Goal: Information Seeking & Learning: Learn about a topic

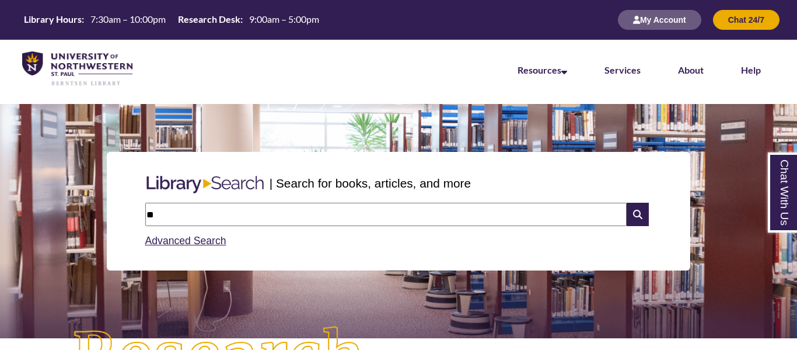
type input "*"
type input "**********"
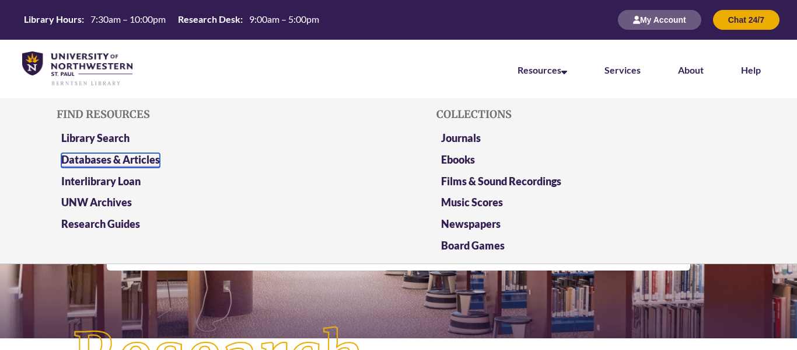
click at [149, 163] on link "Databases & Articles" at bounding box center [110, 160] width 99 height 15
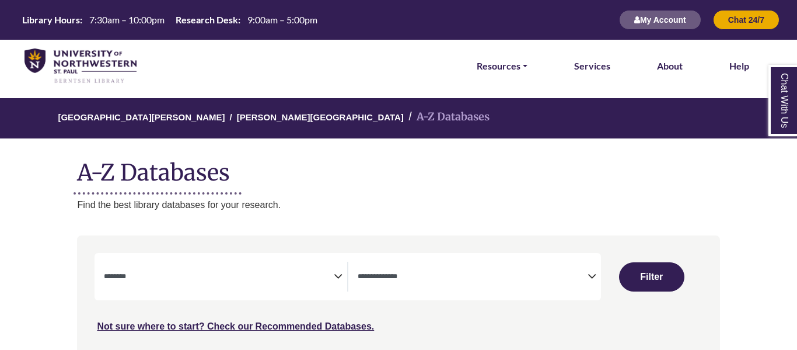
select select "Database Subject Filter"
select select "Database Types Filter"
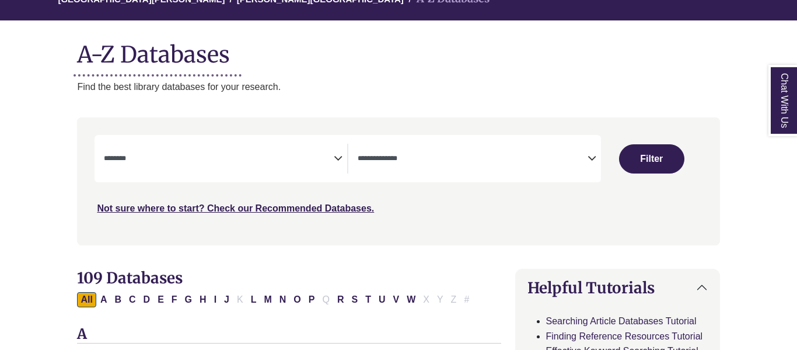
scroll to position [118, 0]
click at [315, 168] on span "Search filters" at bounding box center [219, 159] width 230 height 30
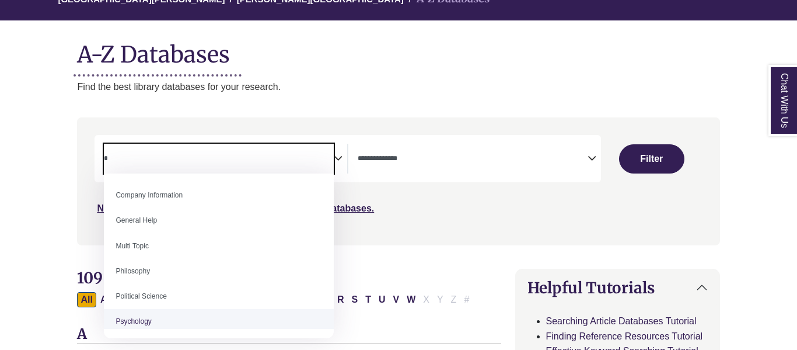
type textarea "*"
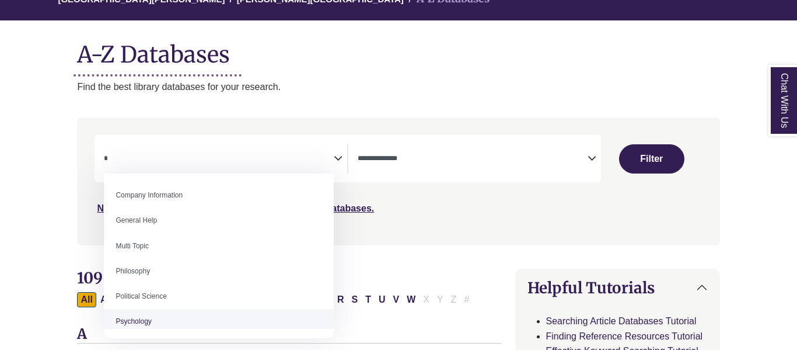
select select "*****"
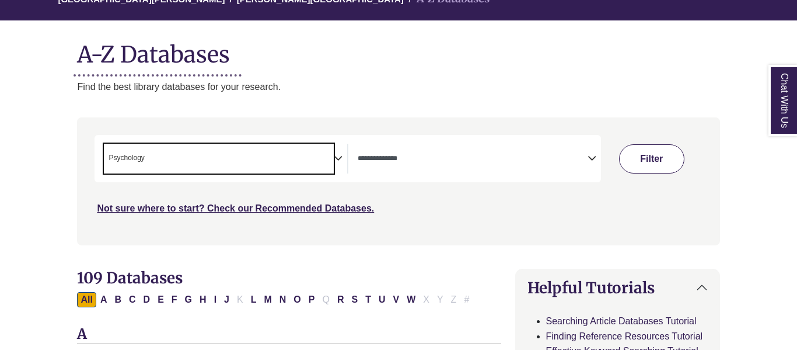
click at [652, 162] on button "Filter" at bounding box center [651, 158] width 65 height 29
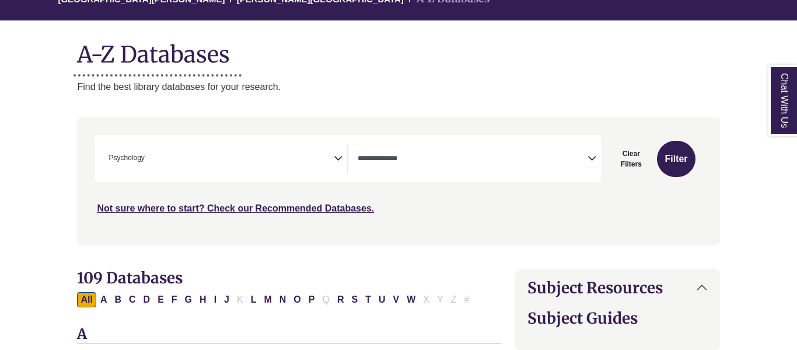
select select "Database Types Filter"
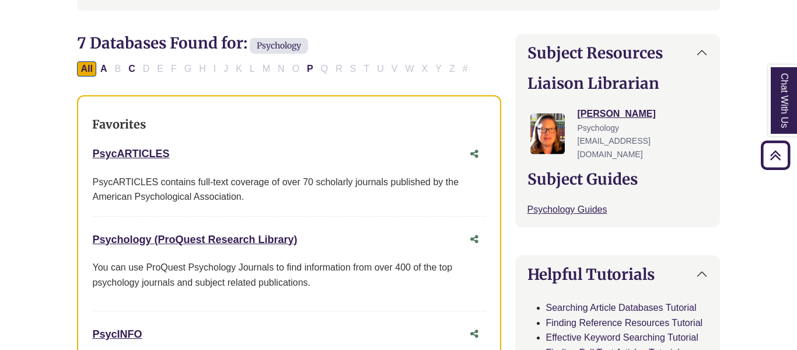
scroll to position [353, 0]
click at [256, 243] on link "Psychology (ProQuest Research Library) This link opens in a new window" at bounding box center [194, 239] width 205 height 12
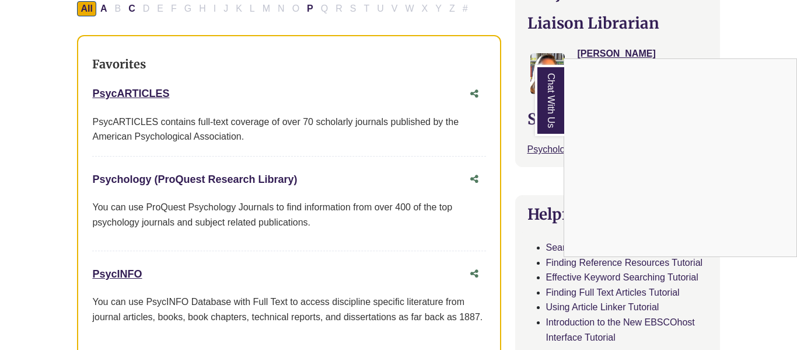
scroll to position [417, 0]
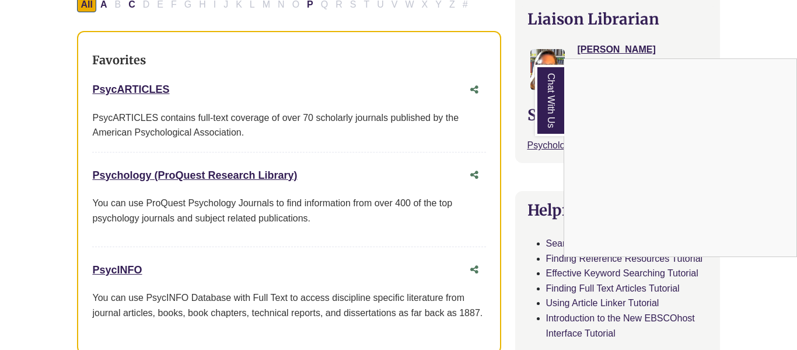
click at [148, 88] on div "Chat With Us" at bounding box center [398, 175] width 797 height 350
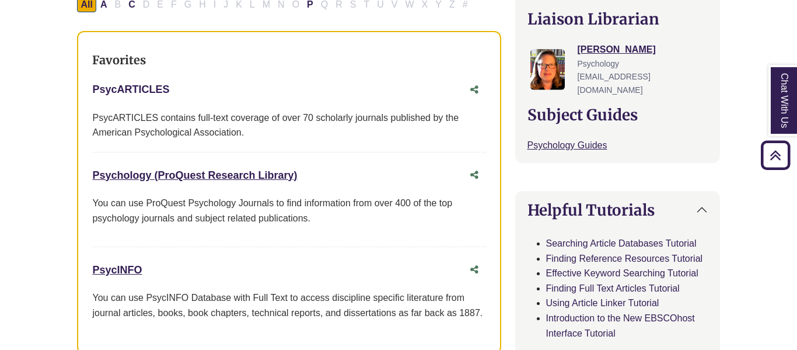
click at [157, 85] on link "PsycARTICLES This link opens in a new window" at bounding box center [130, 89] width 77 height 12
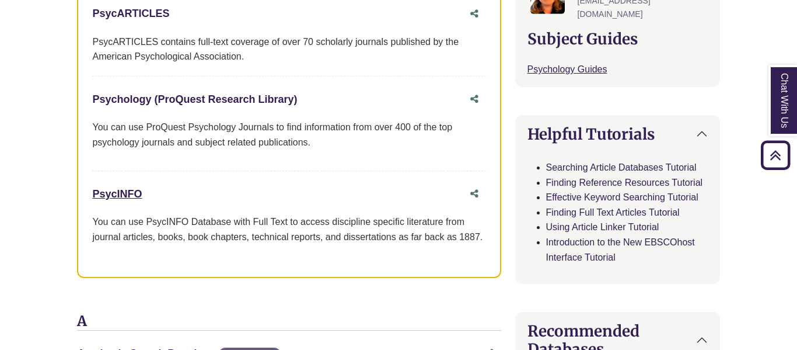
scroll to position [505, 0]
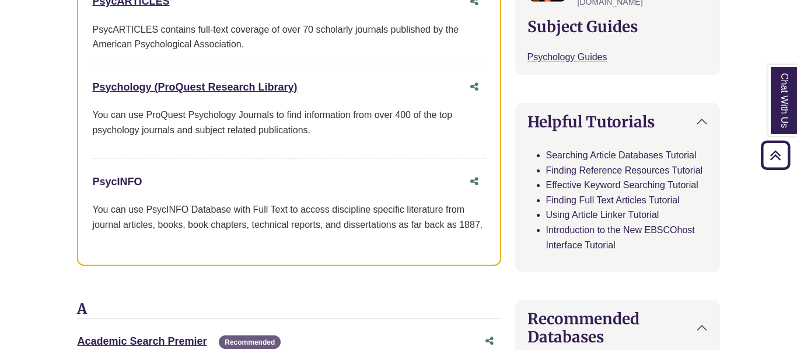
click at [130, 186] on link "PsycINFO This link opens in a new window" at bounding box center [117, 182] width 50 height 12
